Goal: Task Accomplishment & Management: Manage account settings

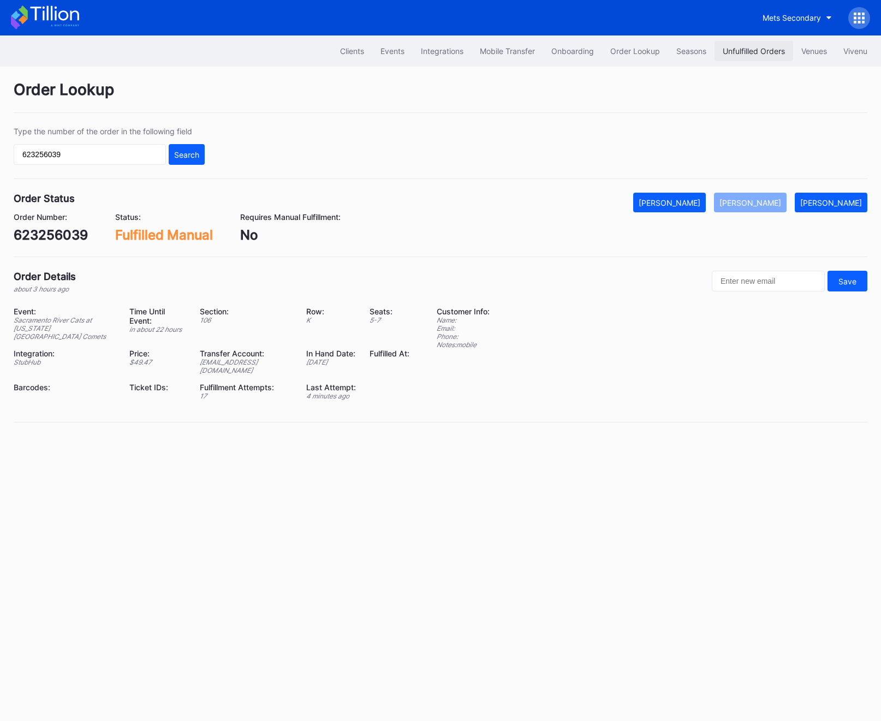
click at [751, 60] on button "Unfulfilled Orders" at bounding box center [754, 51] width 79 height 20
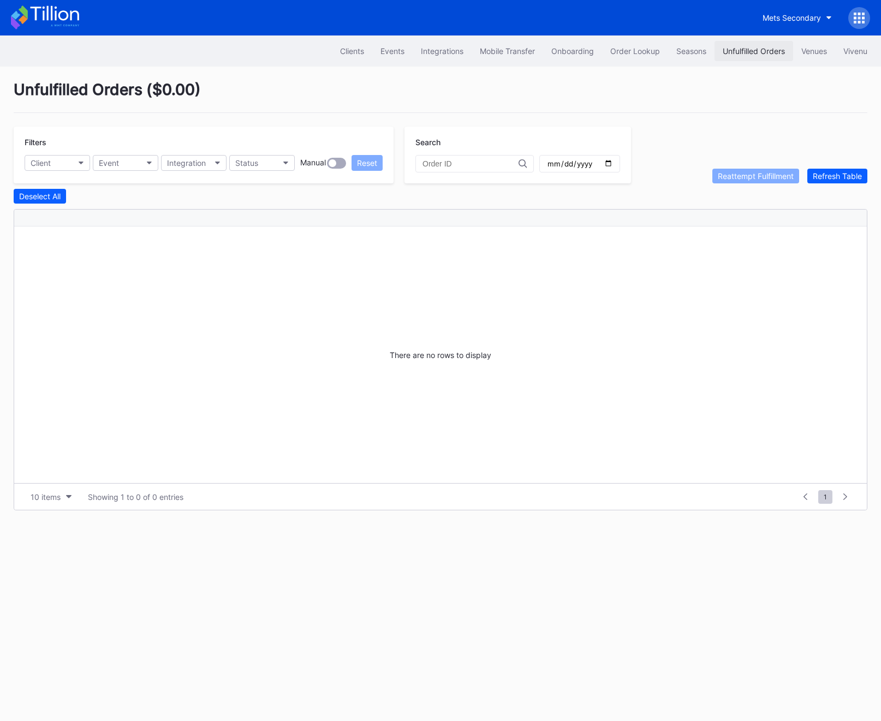
click at [736, 55] on div "Unfulfilled Orders" at bounding box center [754, 50] width 62 height 9
click at [57, 159] on button "Client" at bounding box center [58, 163] width 66 height 16
type input "mets"
click at [280, 171] on div "Filters Client Event Integration Status Manual Reset" at bounding box center [204, 155] width 380 height 57
click at [61, 162] on button "Client" at bounding box center [58, 163] width 66 height 16
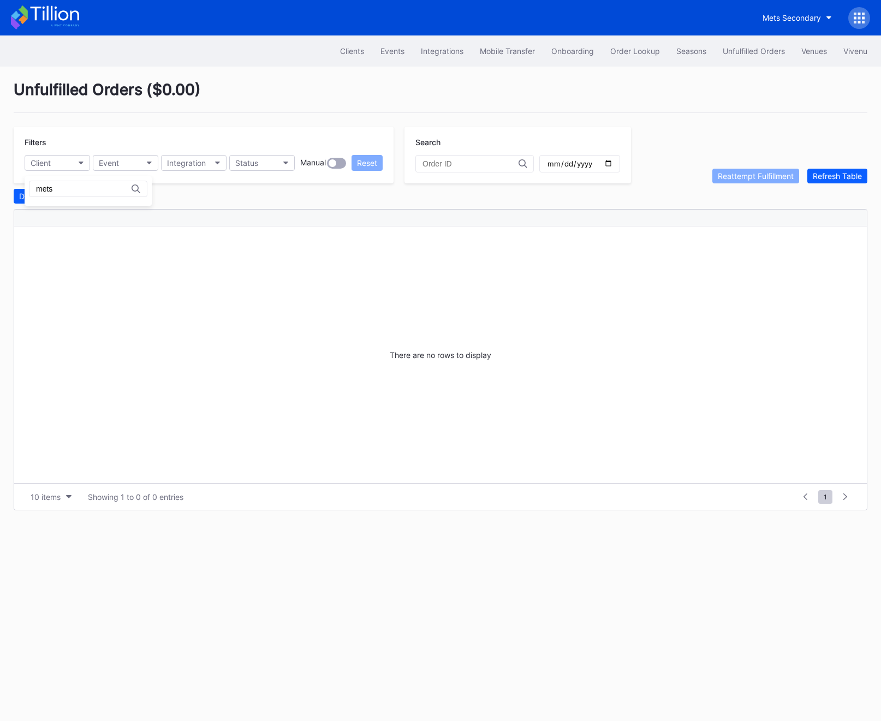
type input "mets"
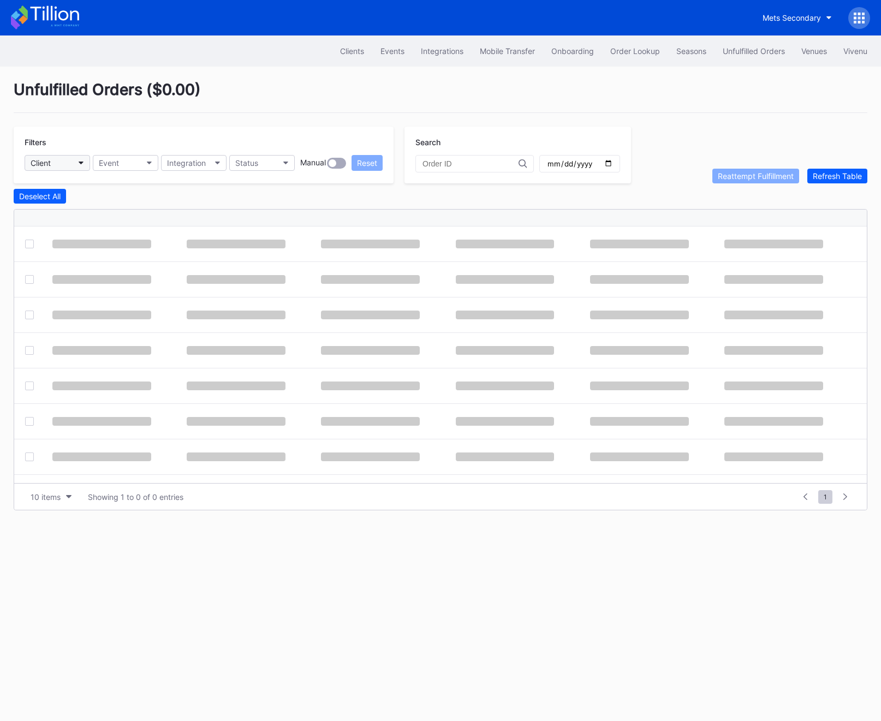
click at [38, 167] on div "Client" at bounding box center [41, 162] width 20 height 9
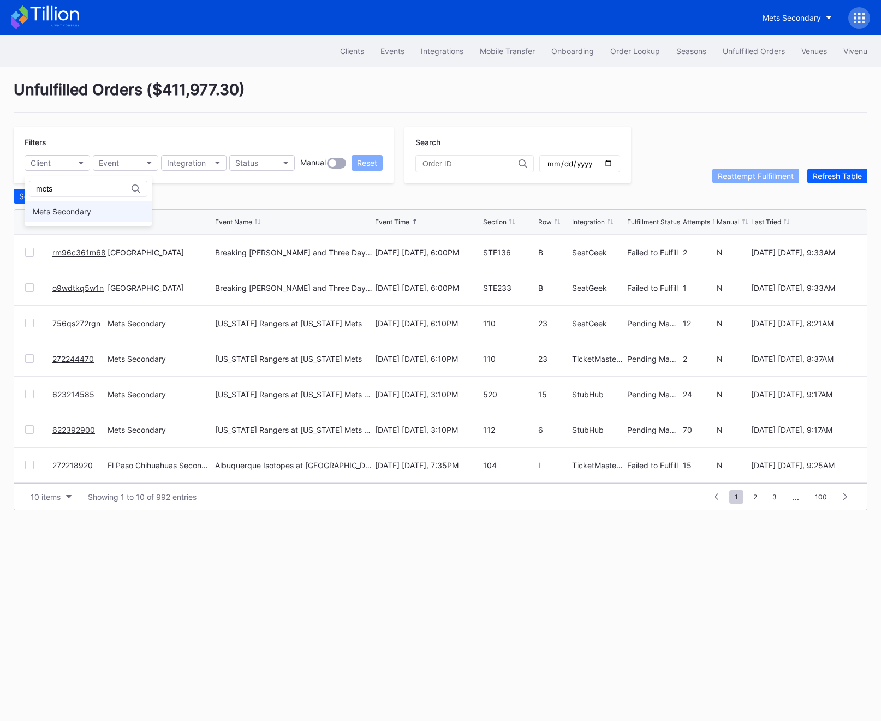
type input "mets"
click at [74, 208] on div "Mets Secondary" at bounding box center [62, 211] width 58 height 9
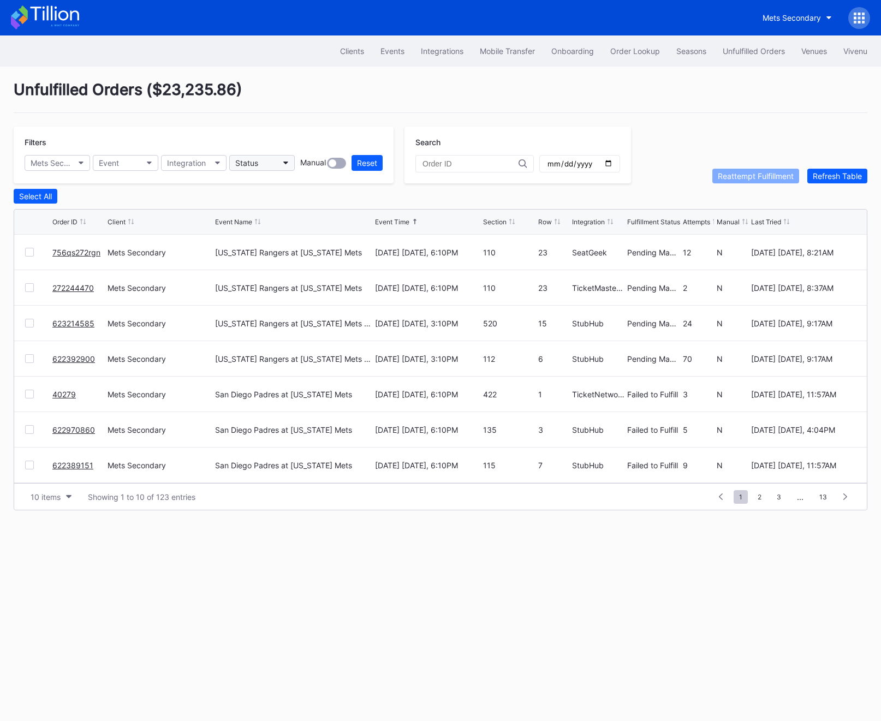
click at [247, 161] on div "Status" at bounding box center [246, 162] width 23 height 9
click at [261, 215] on div "Failed to Fulfill" at bounding box center [263, 211] width 51 height 9
click at [63, 465] on link "16892948" at bounding box center [71, 465] width 38 height 9
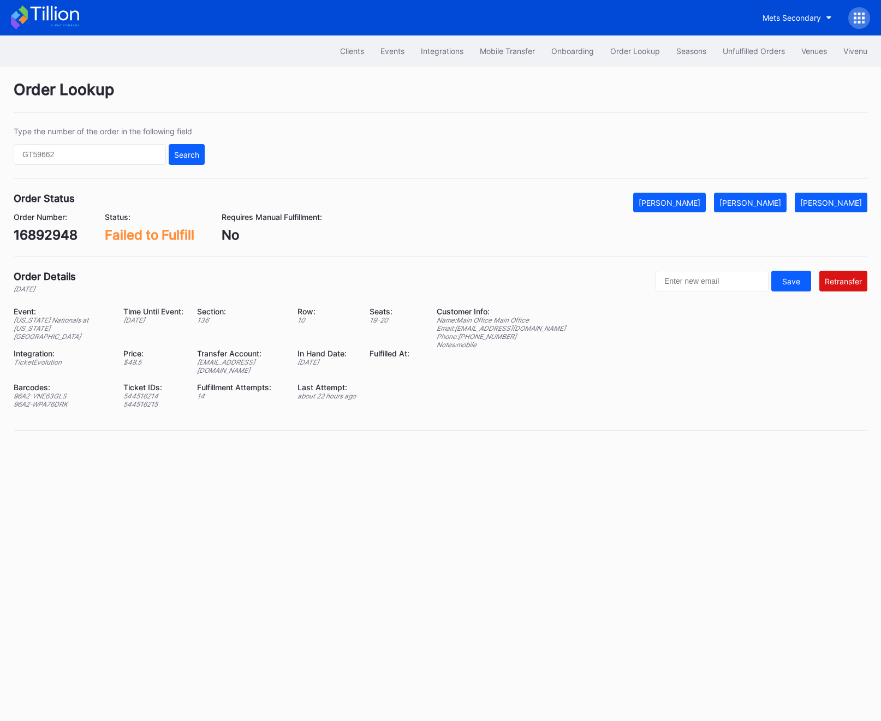
click at [58, 230] on div "16892948" at bounding box center [46, 235] width 64 height 16
copy div "16892948"
click at [64, 392] on div "96A2-VNE63GLS" at bounding box center [62, 396] width 96 height 8
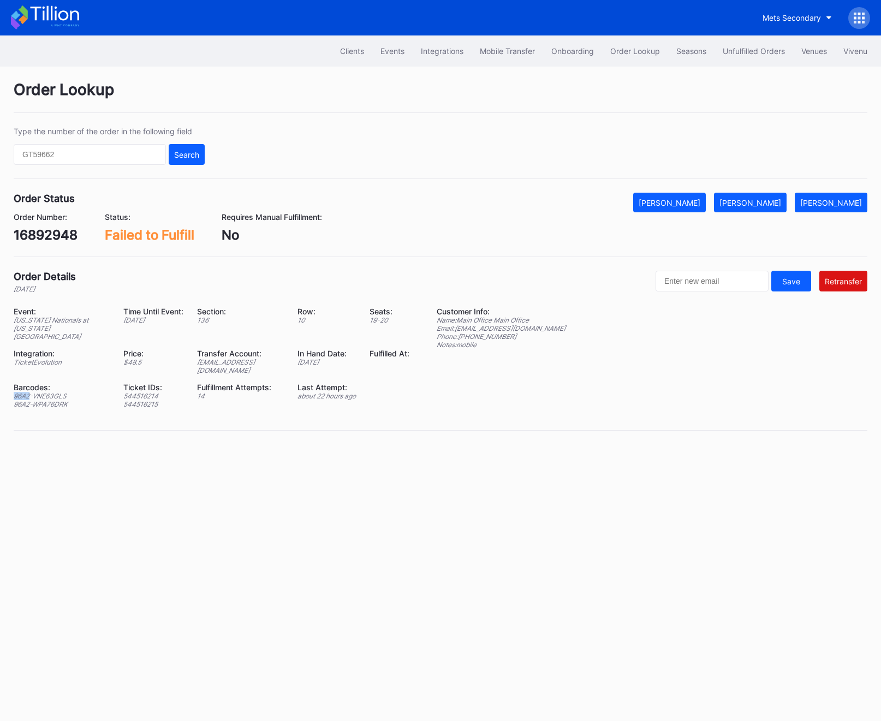
click at [64, 392] on div "96A2-VNE63GLS" at bounding box center [62, 396] width 96 height 8
click at [26, 400] on div "96A2-WPA76DRK" at bounding box center [62, 404] width 96 height 8
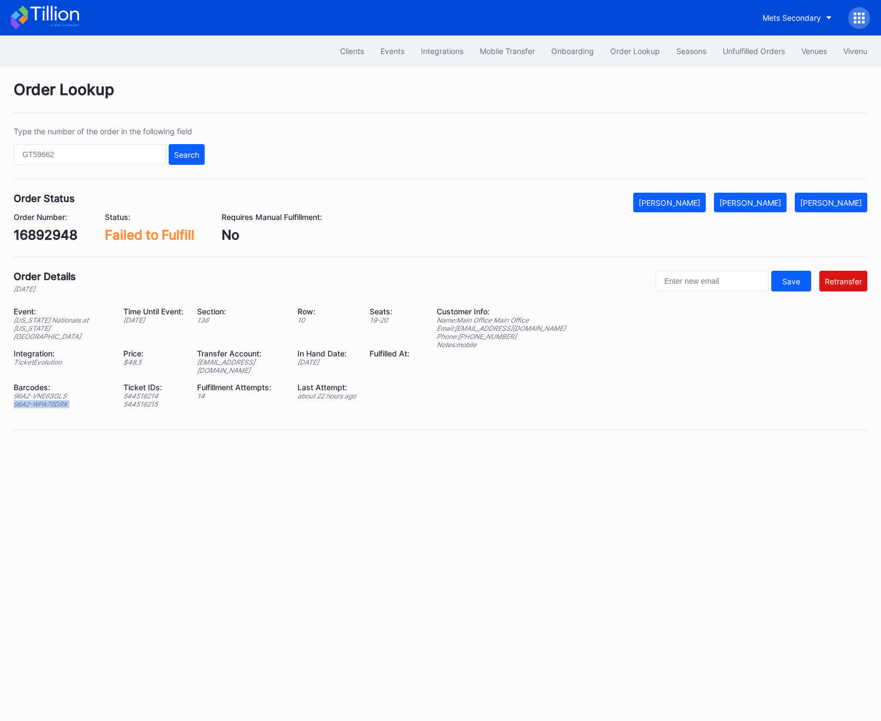
click at [26, 400] on div "96A2-WPA76DRK" at bounding box center [62, 404] width 96 height 8
click at [209, 359] on div "ed-8179918@eventdynamic.com" at bounding box center [240, 366] width 87 height 16
copy div "ed-8179918@eventdynamic.com"
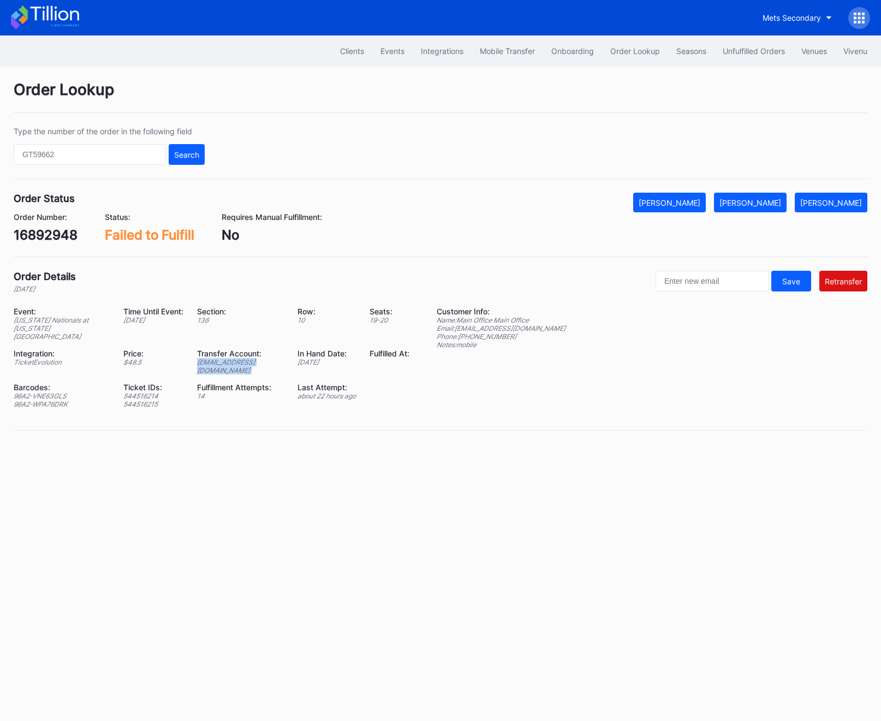
click at [254, 358] on div "ed-8179918@eventdynamic.com" at bounding box center [240, 366] width 87 height 16
copy div "ed-8179918@eventdynamic.com"
click at [210, 361] on div "Event: Washington Nationals at New York Mets Time Until Event: in 12 days Secti…" at bounding box center [218, 362] width 409 height 110
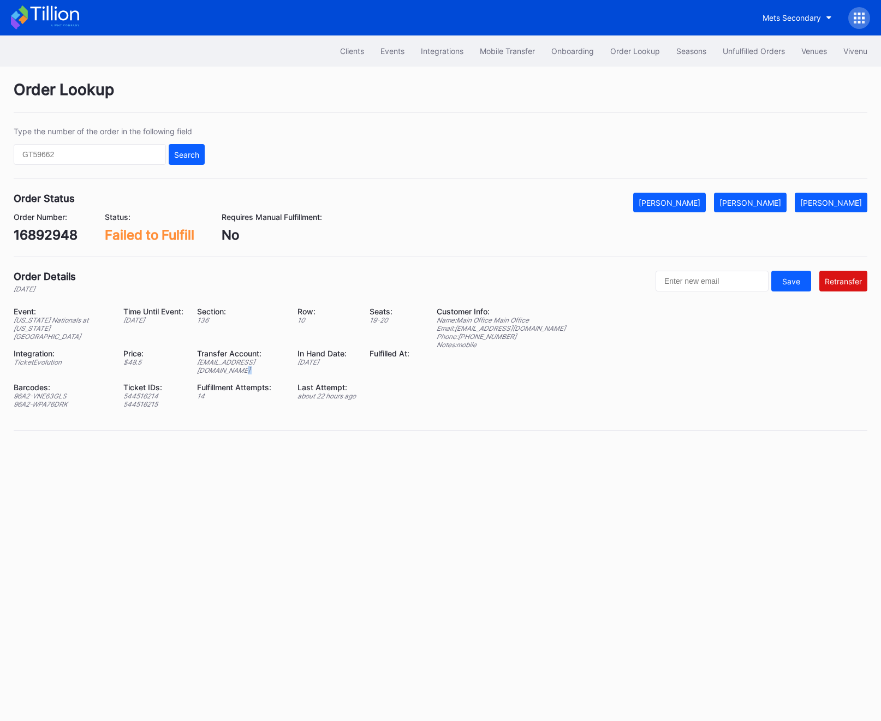
click at [210, 361] on div "Event: Washington Nationals at New York Mets Time Until Event: in 12 days Secti…" at bounding box center [218, 362] width 409 height 110
click at [203, 358] on div "ed-8179918@eventdynamic.com" at bounding box center [240, 366] width 87 height 16
click at [197, 358] on div "ed-8179918@eventdynamic.com" at bounding box center [240, 366] width 87 height 16
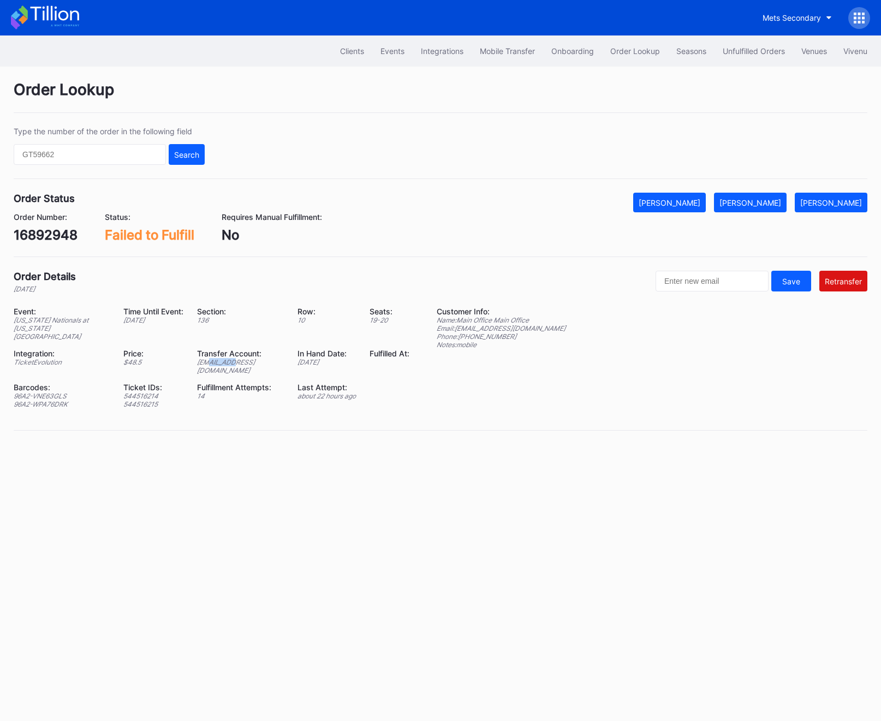
click at [197, 358] on div "ed-8179918@eventdynamic.com" at bounding box center [240, 366] width 87 height 16
click at [743, 55] on div "Unfulfilled Orders" at bounding box center [754, 50] width 62 height 9
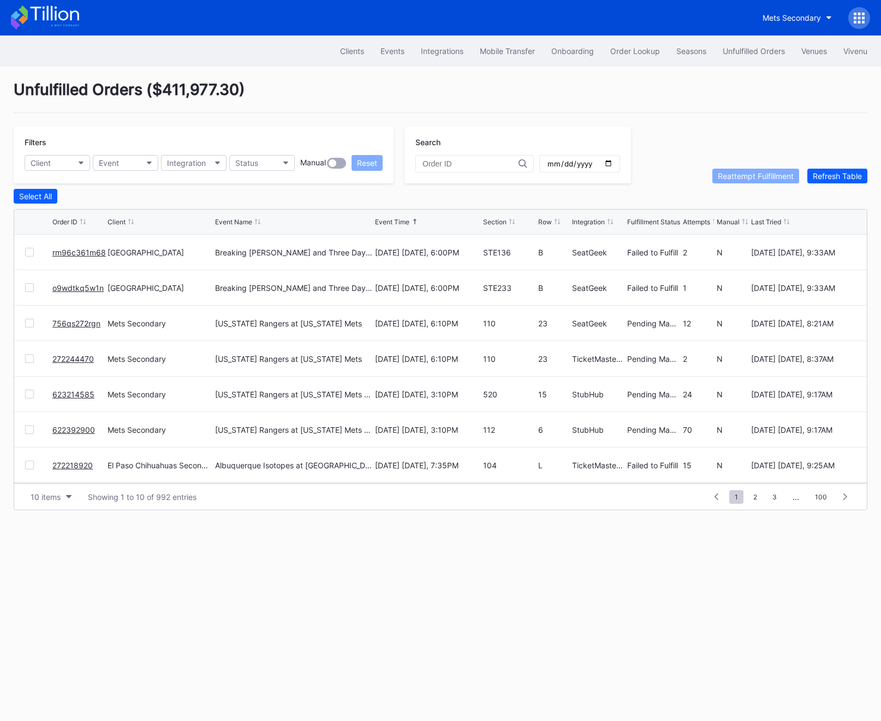
scroll to position [2, 0]
click at [252, 171] on div "Filters Client Event Integration Status Manual Reset" at bounding box center [204, 155] width 380 height 57
click at [252, 161] on div "Status" at bounding box center [246, 162] width 23 height 9
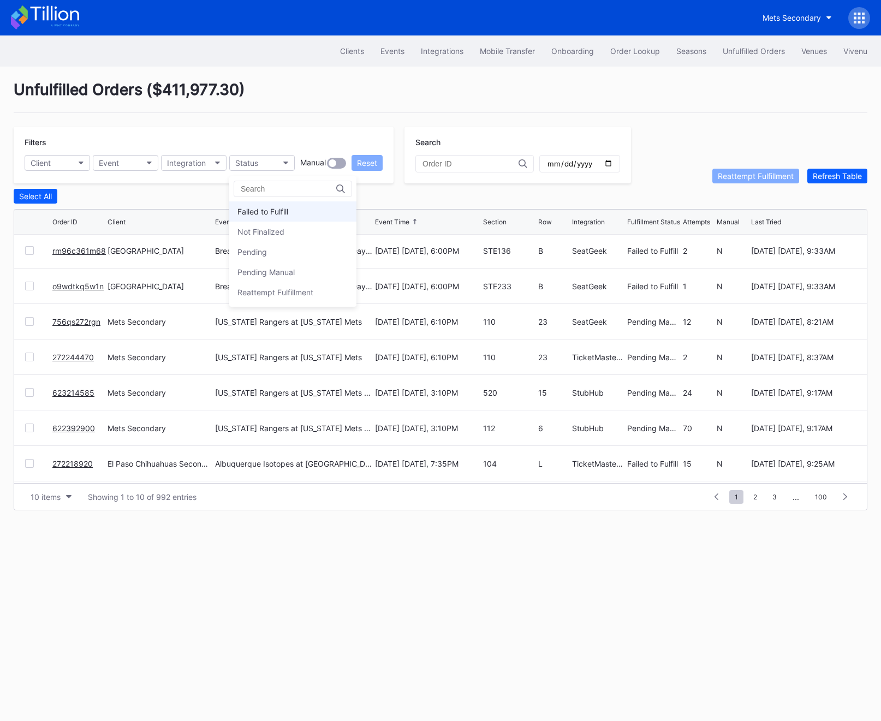
click at [253, 204] on div "Failed to Fulfill" at bounding box center [292, 211] width 127 height 20
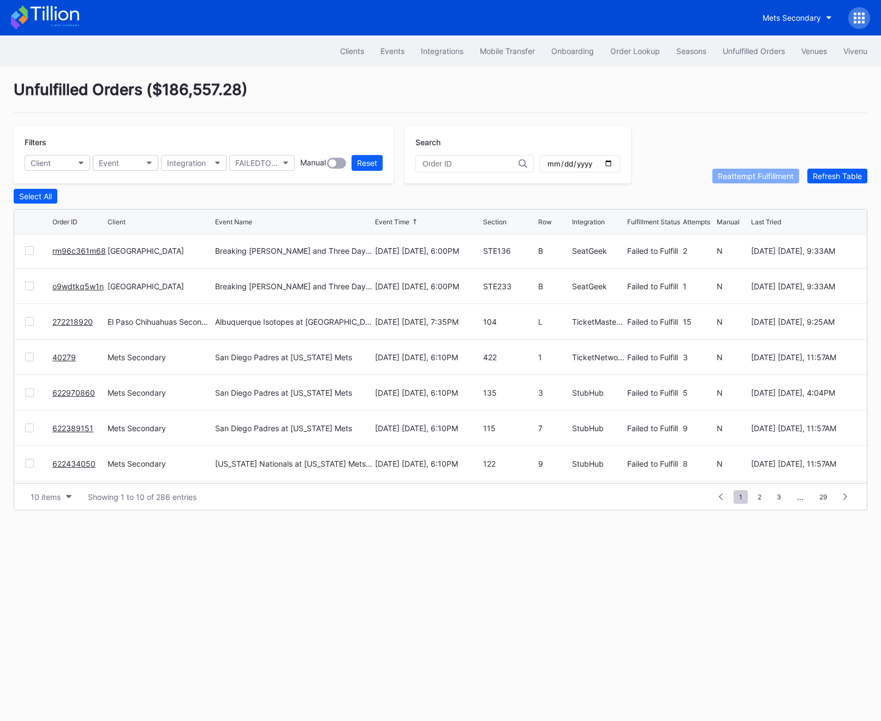
scroll to position [0, 0]
click at [58, 159] on button "Client" at bounding box center [58, 163] width 66 height 16
type input "mets"
click at [84, 206] on div "Mets Secondary" at bounding box center [88, 211] width 127 height 20
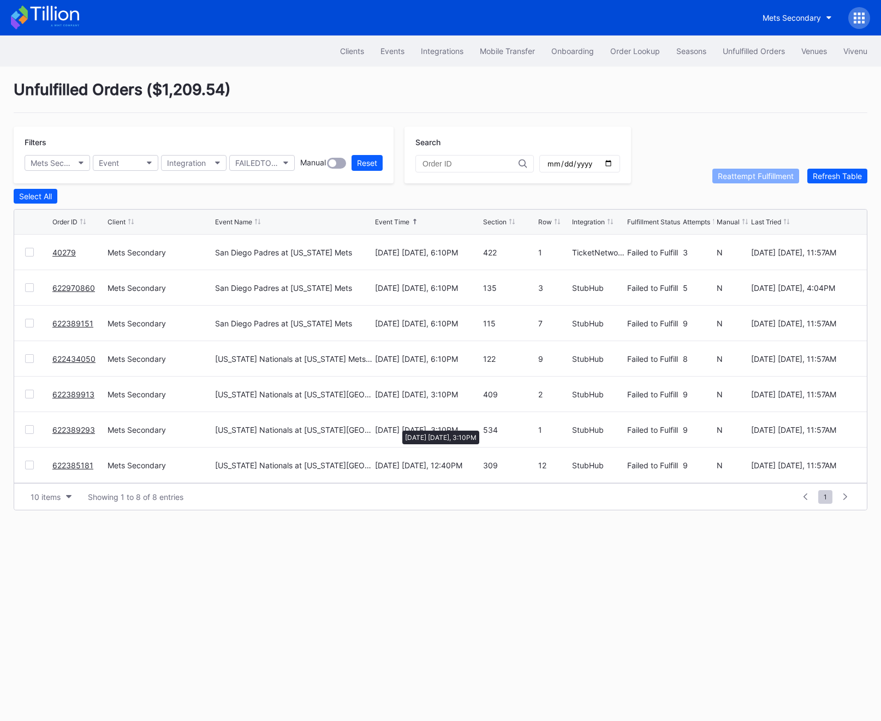
scroll to position [35, 0]
click at [62, 431] on link "622385181" at bounding box center [72, 430] width 41 height 9
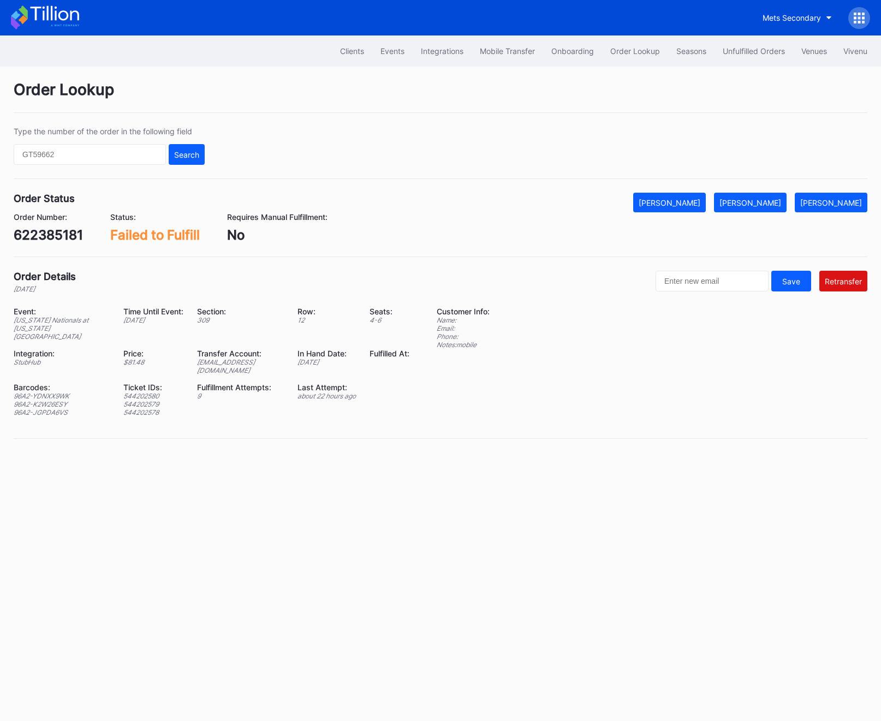
click at [201, 358] on div "ed-8158646@eventdynamic.com" at bounding box center [240, 366] width 87 height 16
copy div "ed-8158646@eventdynamic.com"
click at [35, 236] on div "622385181" at bounding box center [48, 235] width 69 height 16
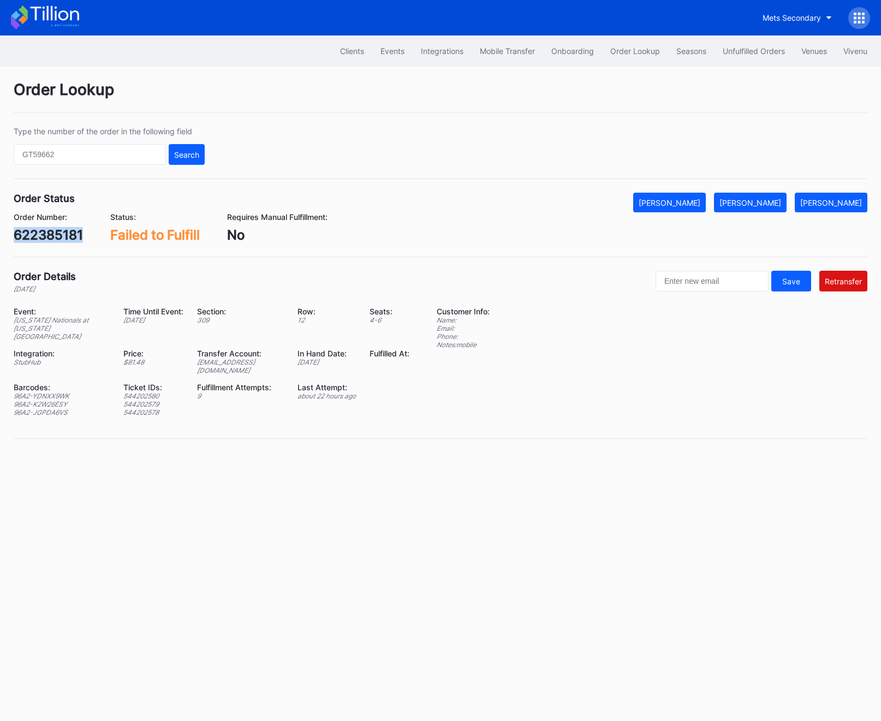
click at [35, 236] on div "622385181" at bounding box center [48, 235] width 69 height 16
copy div "622385181"
click at [213, 358] on div "ed-8158646@eventdynamic.com" at bounding box center [240, 366] width 87 height 16
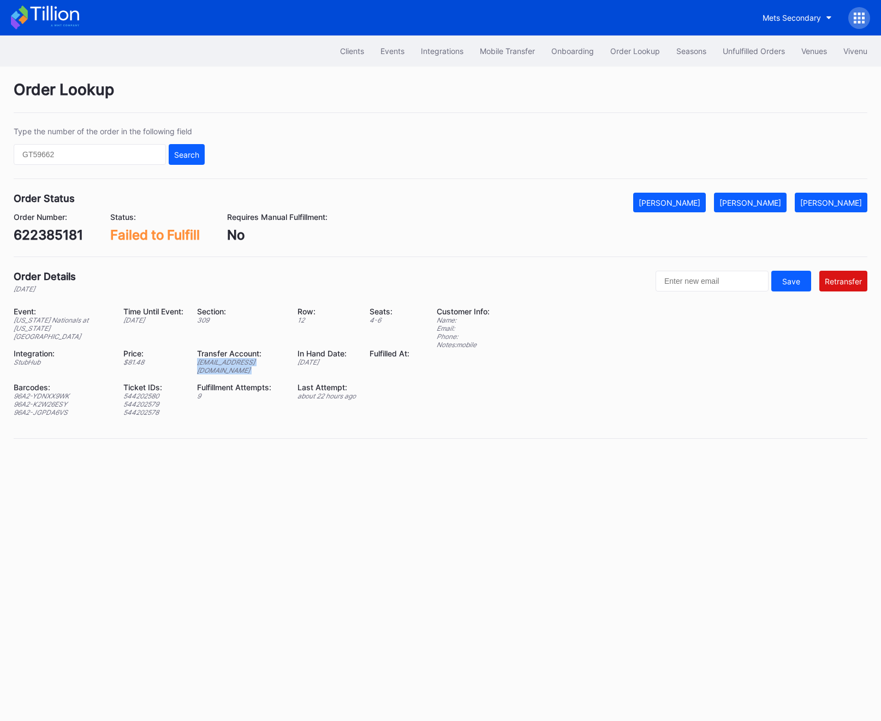
copy div "ed-8158646@eventdynamic.com"
click at [207, 358] on div "ed-8158646@eventdynamic.com" at bounding box center [240, 366] width 87 height 16
click at [32, 232] on div "622385181" at bounding box center [48, 235] width 69 height 16
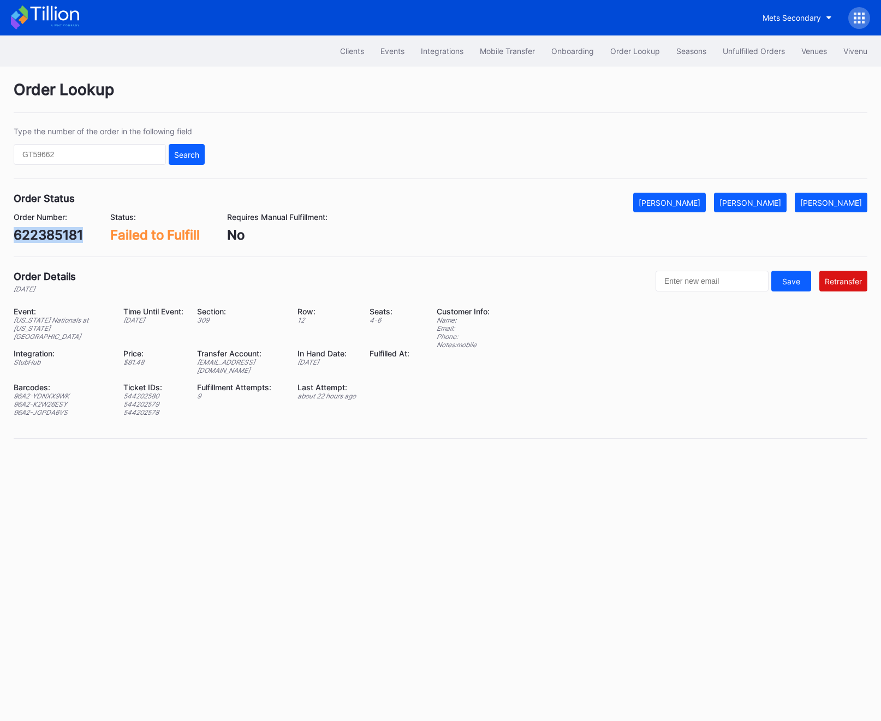
click at [32, 232] on div "622385181" at bounding box center [48, 235] width 69 height 16
copy div "622385181"
click at [217, 358] on div "ed-8158646@eventdynamic.com" at bounding box center [240, 366] width 87 height 16
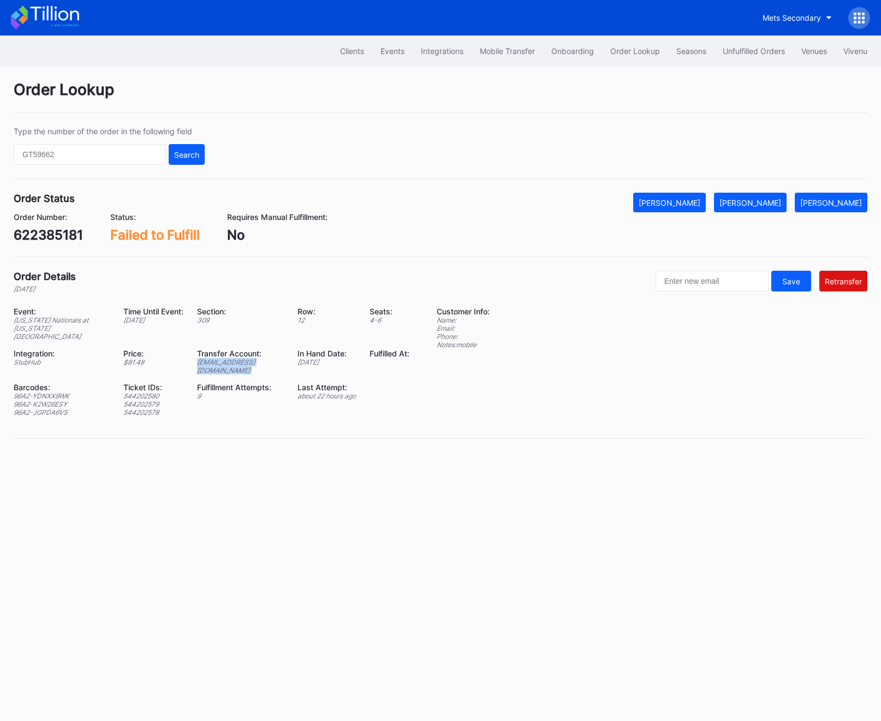
copy div "ed-8158646@eventdynamic.com"
click at [827, 203] on div "[PERSON_NAME]" at bounding box center [831, 202] width 62 height 9
click at [38, 235] on div "622385181" at bounding box center [48, 235] width 69 height 16
copy div "622385181"
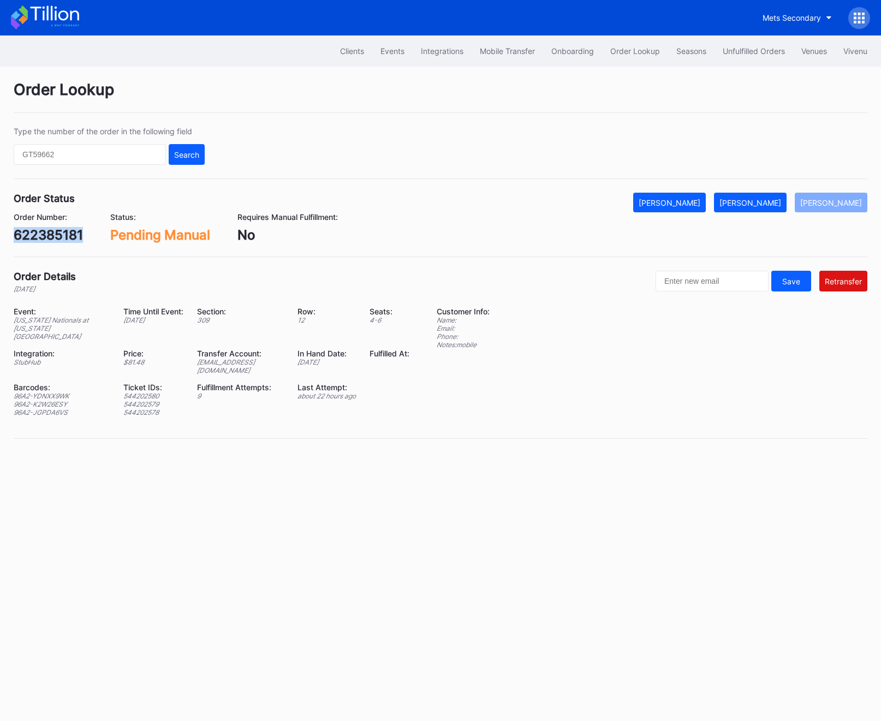
click at [75, 234] on div "622385181" at bounding box center [48, 235] width 69 height 16
copy div "622385181"
click at [765, 51] on div "Unfulfilled Orders" at bounding box center [754, 50] width 62 height 9
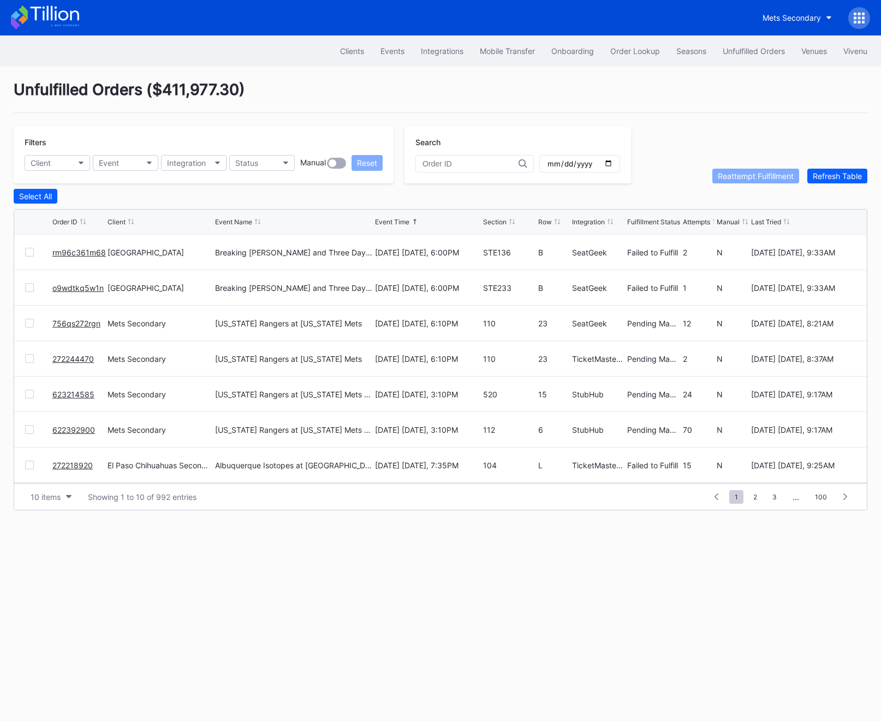
click at [765, 51] on div "Unfulfilled Orders" at bounding box center [754, 50] width 62 height 9
click at [273, 163] on button "Status" at bounding box center [262, 163] width 66 height 16
click at [268, 214] on div "Failed to Fulfill" at bounding box center [263, 211] width 51 height 9
click at [56, 170] on div "Filters Client Event Integration FAILEDTOFULFILL Manual Reset" at bounding box center [204, 155] width 380 height 57
click at [52, 162] on button "Client" at bounding box center [58, 163] width 66 height 16
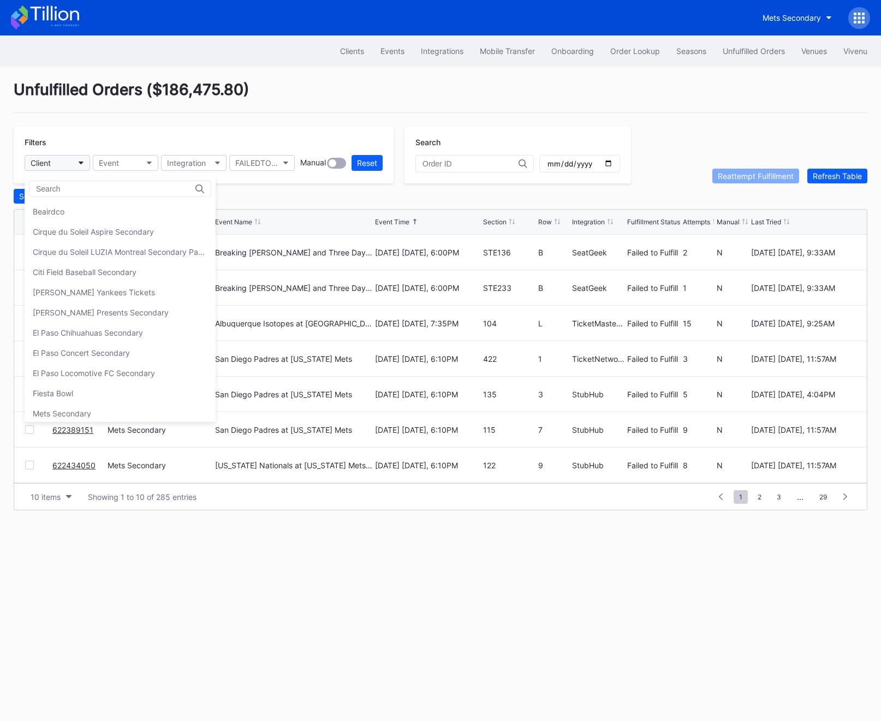
type input "m"
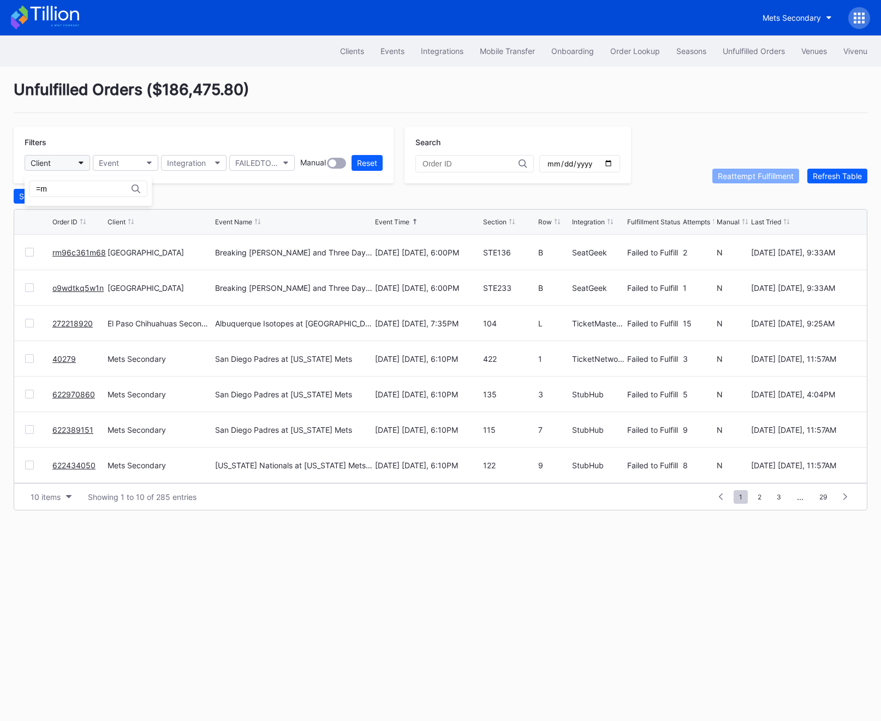
type input "="
type input "mets"
click at [85, 211] on div "Mets Secondary" at bounding box center [62, 211] width 58 height 9
click at [78, 430] on link "622389293" at bounding box center [73, 429] width 43 height 9
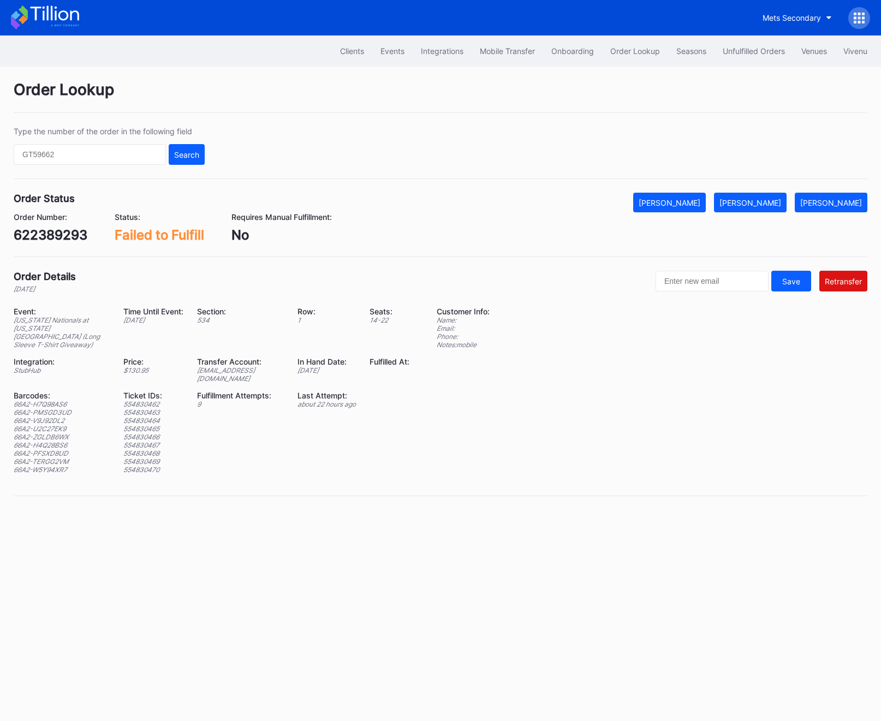
click at [207, 375] on div "ed-8158518@eventdynamic.com" at bounding box center [240, 374] width 87 height 16
click at [59, 231] on div "622389293" at bounding box center [51, 235] width 74 height 16
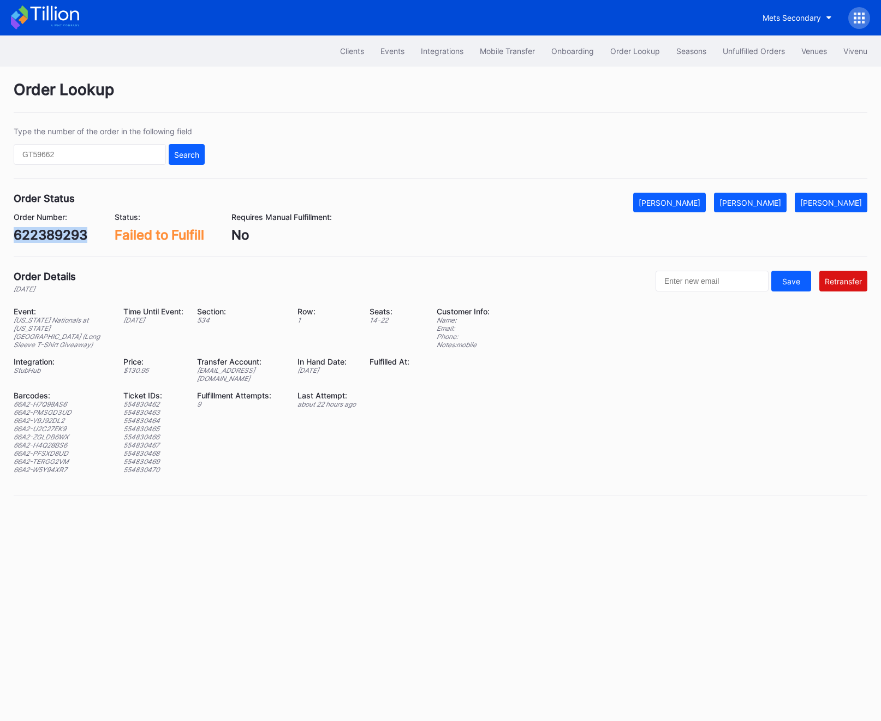
click at [62, 230] on div "622389293" at bounding box center [51, 235] width 74 height 16
click at [55, 236] on div "622389293" at bounding box center [51, 235] width 74 height 16
click at [39, 235] on div "622389293" at bounding box center [51, 235] width 74 height 16
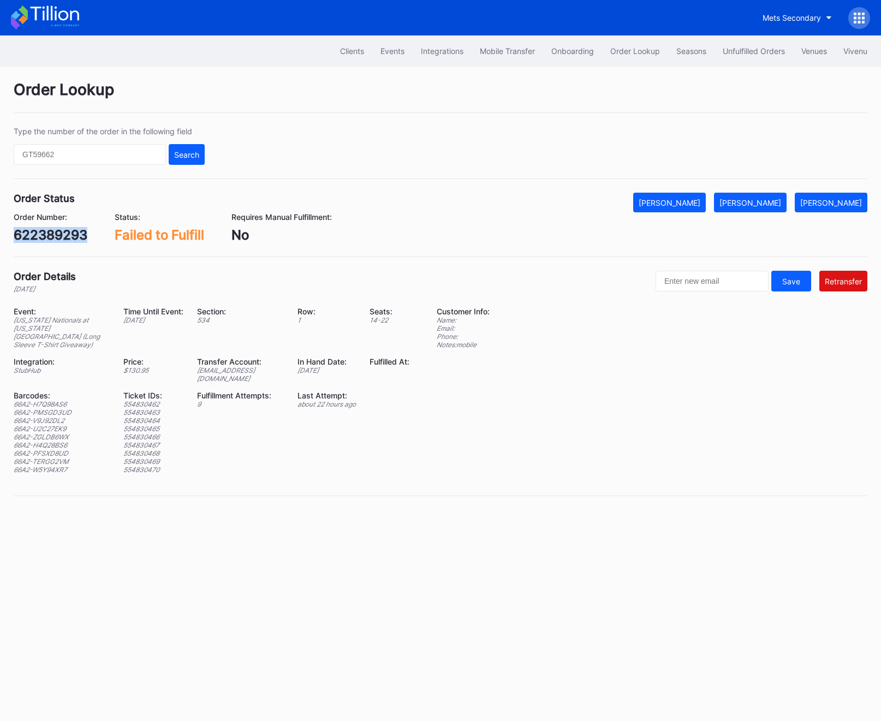
click at [39, 235] on div "622389293" at bounding box center [51, 235] width 74 height 16
click at [61, 234] on div "622389293" at bounding box center [51, 235] width 74 height 16
click at [824, 193] on button "[PERSON_NAME]" at bounding box center [831, 203] width 73 height 20
click at [767, 60] on button "Unfulfilled Orders" at bounding box center [754, 51] width 79 height 20
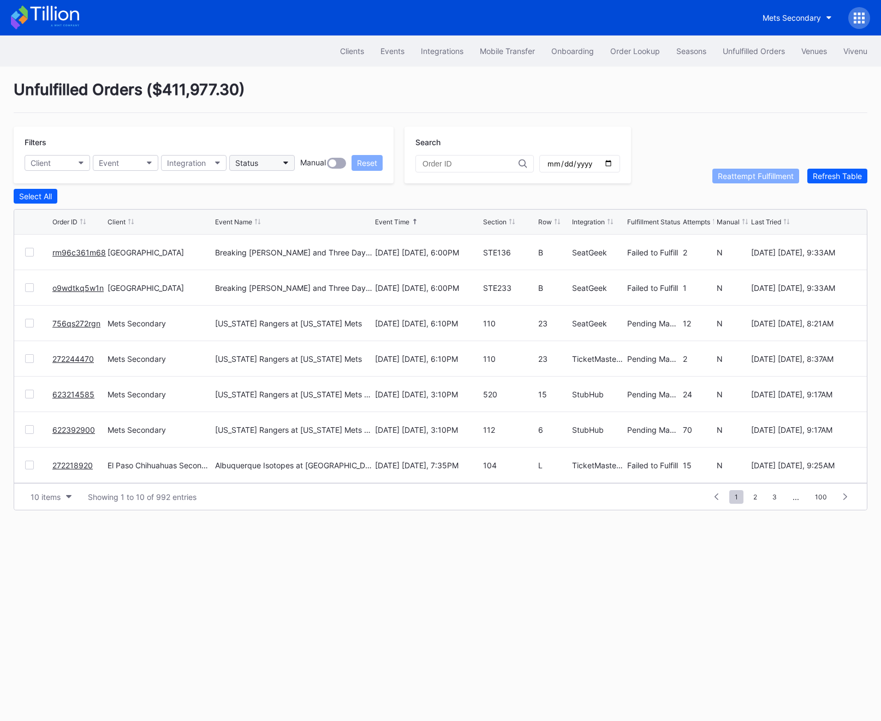
click at [265, 161] on button "Status" at bounding box center [262, 163] width 66 height 16
click at [265, 205] on div "Failed to Fulfill" at bounding box center [292, 211] width 127 height 20
click at [41, 166] on div "Client" at bounding box center [41, 162] width 20 height 9
type input "mets"
click at [96, 213] on div "Mets Secondary" at bounding box center [88, 211] width 127 height 20
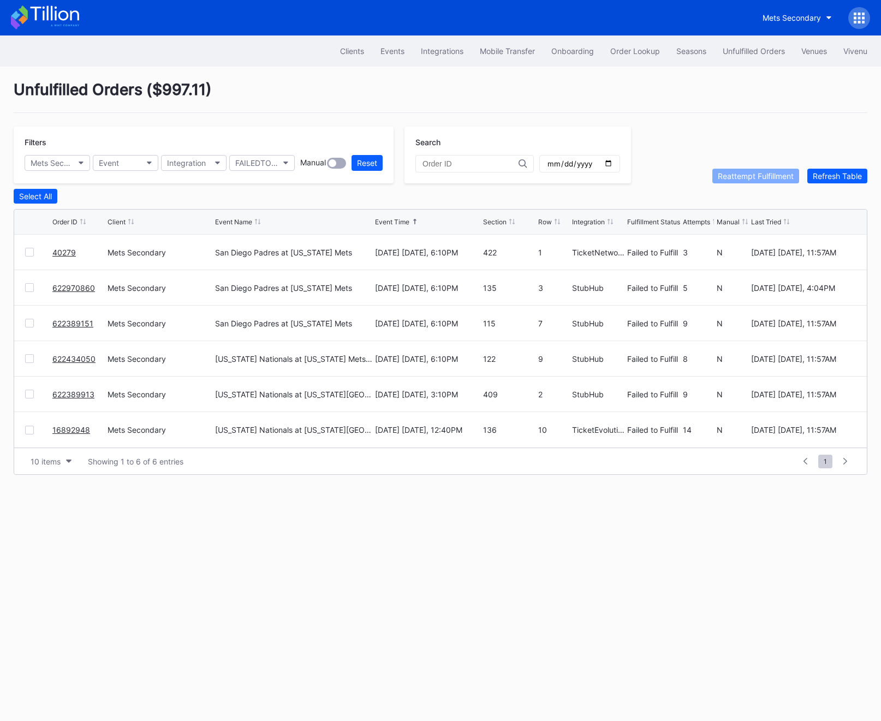
click at [61, 393] on link "622389913" at bounding box center [73, 394] width 42 height 9
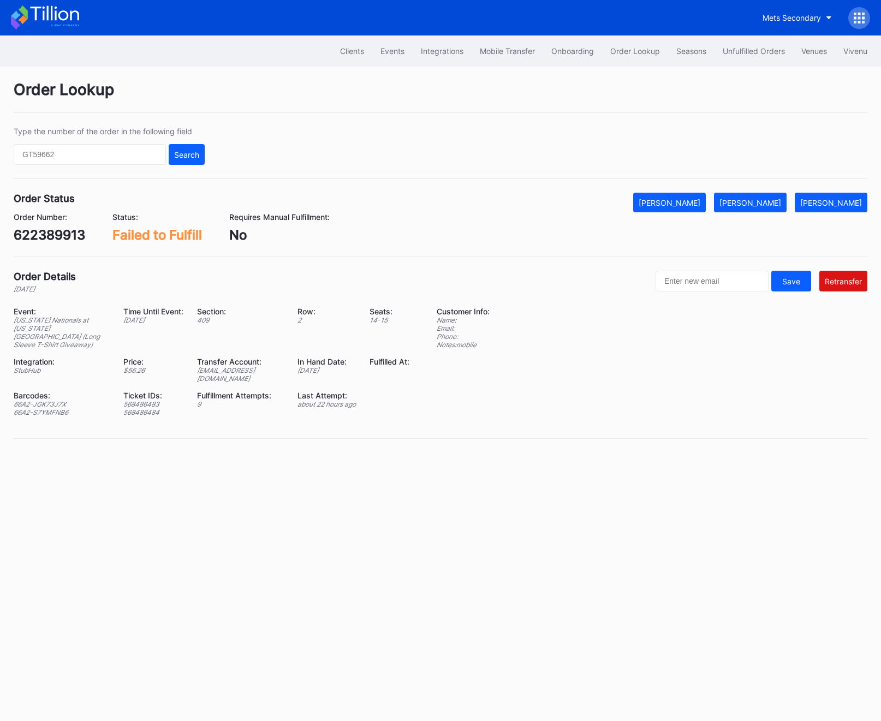
click at [234, 371] on div "ed-9386586@eventdynamic.com" at bounding box center [240, 374] width 87 height 16
click at [52, 227] on div "622389913" at bounding box center [50, 235] width 72 height 16
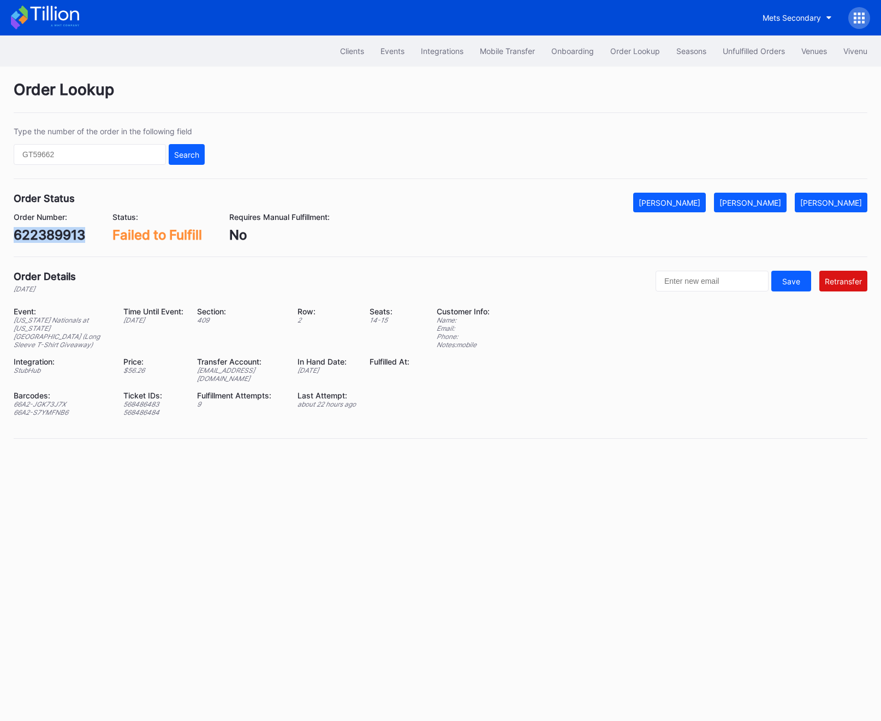
click at [60, 230] on div "622389913" at bounding box center [50, 235] width 72 height 16
click at [50, 239] on div "622389913" at bounding box center [50, 235] width 72 height 16
click at [58, 236] on div "622389913" at bounding box center [50, 235] width 72 height 16
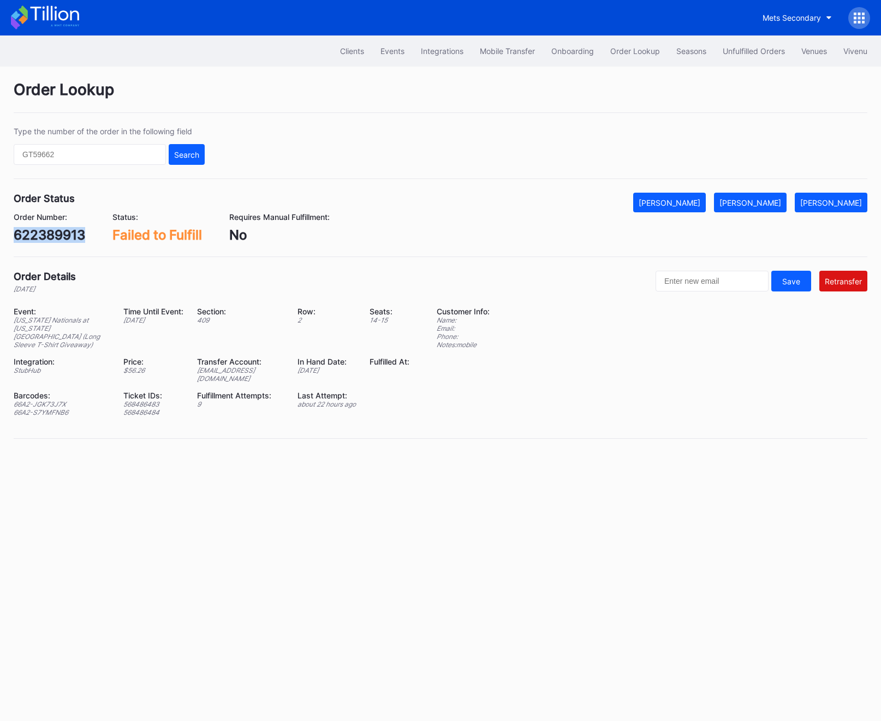
click at [58, 236] on div "622389913" at bounding box center [50, 235] width 72 height 16
click at [816, 203] on div "[PERSON_NAME]" at bounding box center [831, 202] width 62 height 9
click at [752, 38] on div "Clients Events Integrations Mobile Transfer Onboarding Order Lookup Seasons Unf…" at bounding box center [440, 50] width 881 height 31
click at [747, 46] on div "Unfulfilled Orders" at bounding box center [754, 50] width 62 height 9
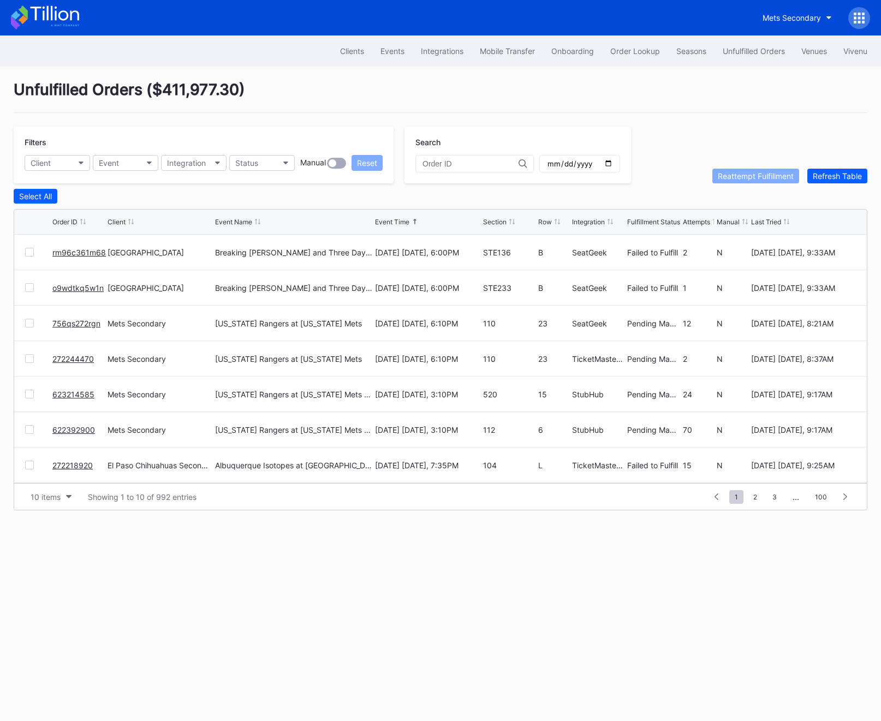
click at [68, 153] on div "Filters Client Event Integration Status Manual Reset" at bounding box center [204, 155] width 380 height 57
click at [68, 162] on button "Client" at bounding box center [58, 163] width 66 height 16
type input "mets"
click at [73, 210] on div "Mets Secondary" at bounding box center [62, 211] width 58 height 9
click at [275, 165] on button "Status" at bounding box center [262, 163] width 66 height 16
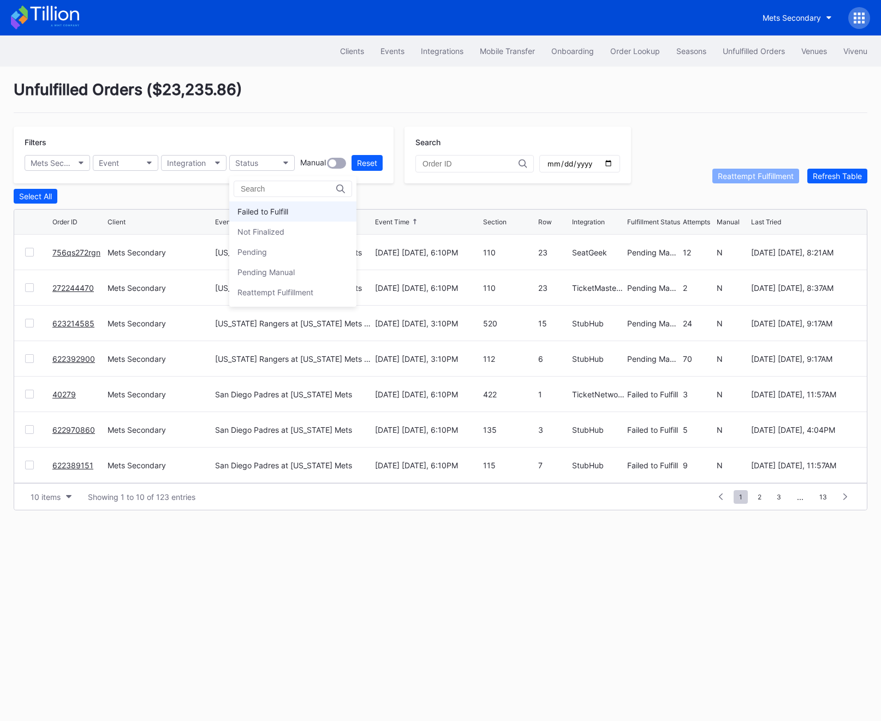
click at [272, 207] on div "Failed to Fulfill" at bounding box center [263, 211] width 51 height 9
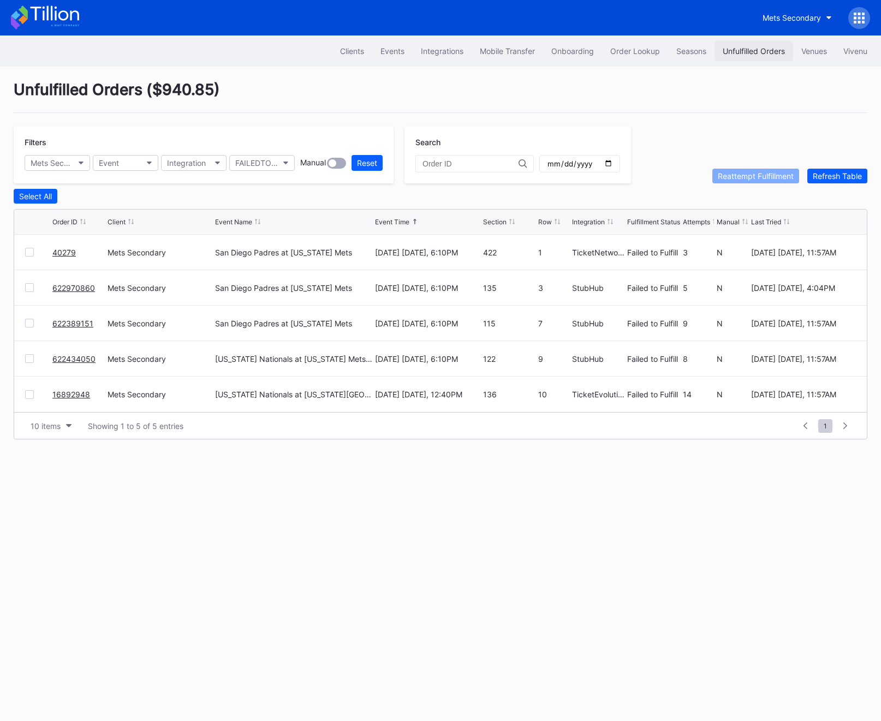
click at [740, 58] on button "Unfulfilled Orders" at bounding box center [754, 51] width 79 height 20
